Goal: Task Accomplishment & Management: Complete application form

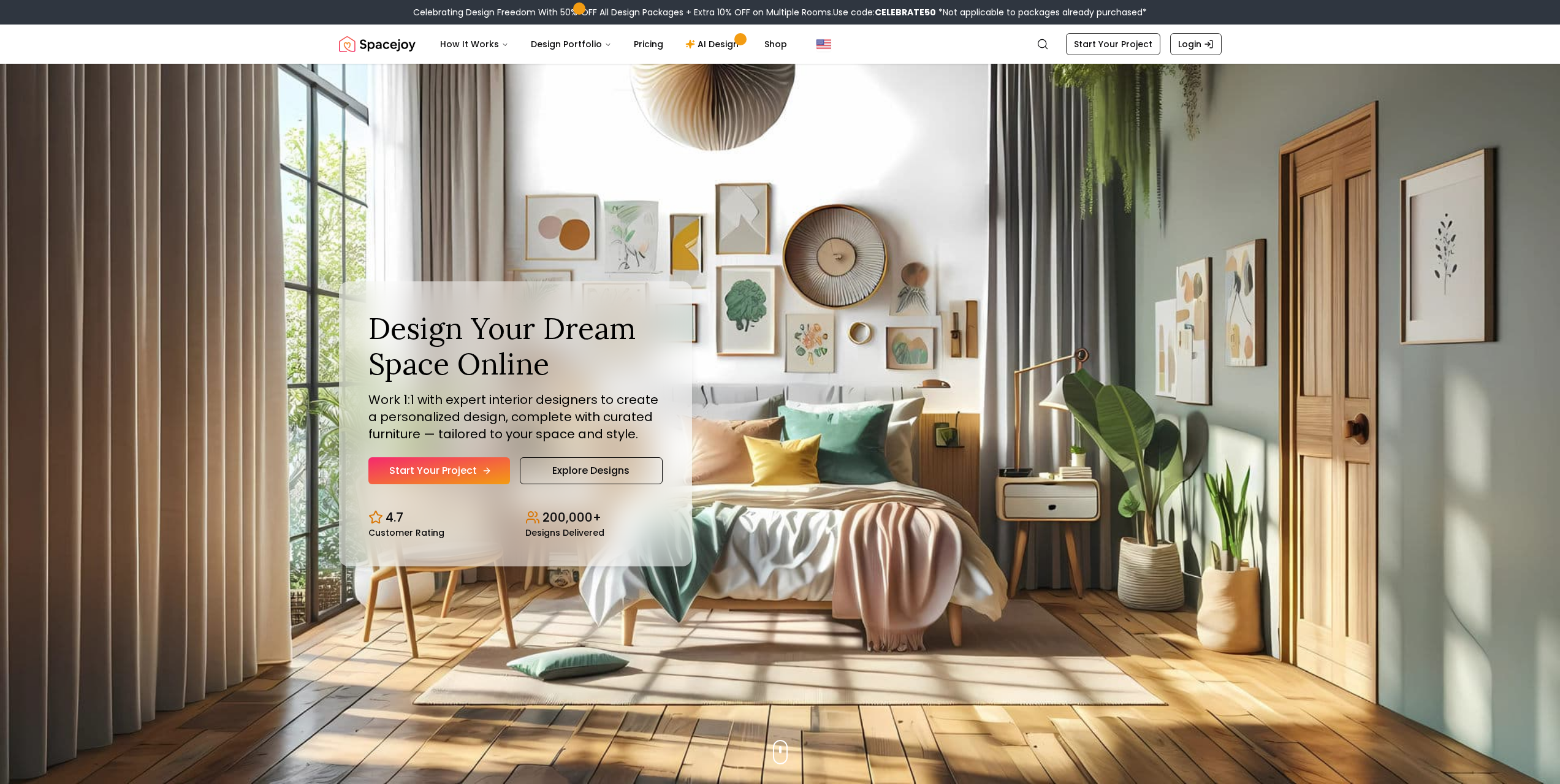
click at [467, 483] on link "Start Your Project" at bounding box center [439, 471] width 141 height 27
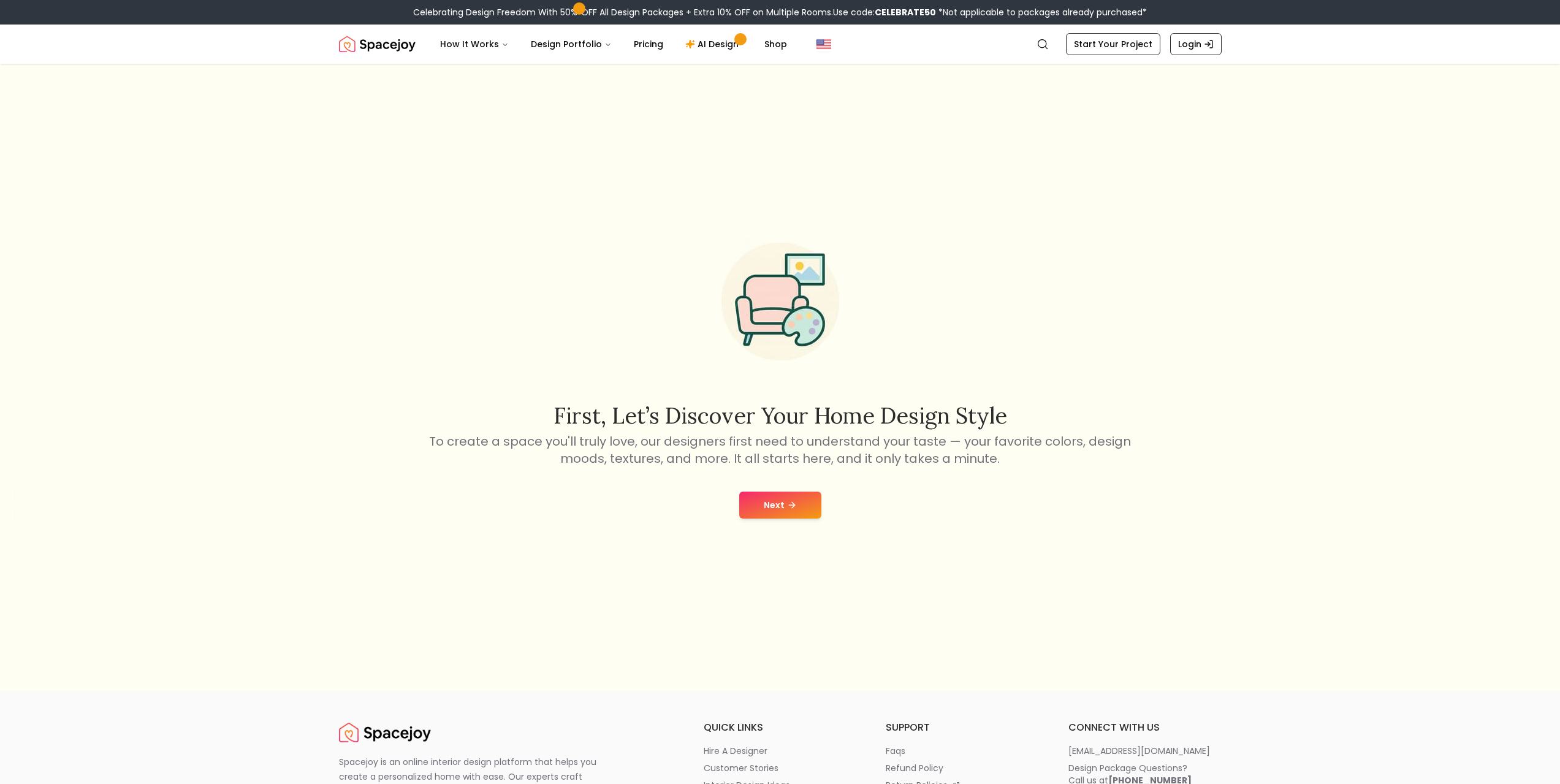
click at [815, 511] on button "Next" at bounding box center [780, 505] width 82 height 27
